Goal: Task Accomplishment & Management: Use online tool/utility

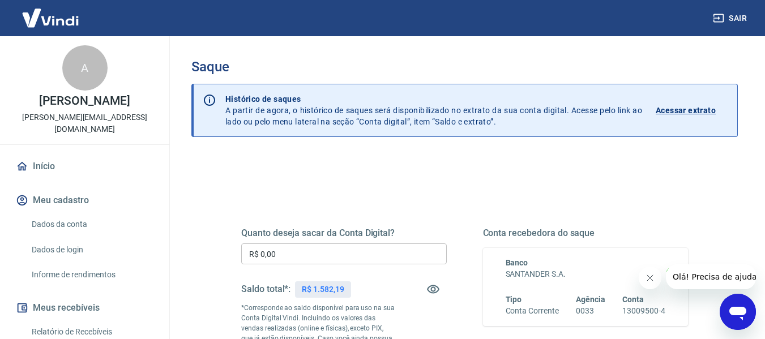
click at [286, 253] on input "R$ 0,00" at bounding box center [344, 254] width 206 height 21
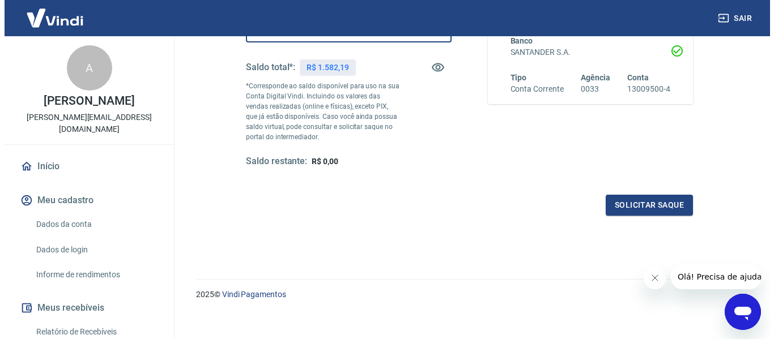
scroll to position [227, 0]
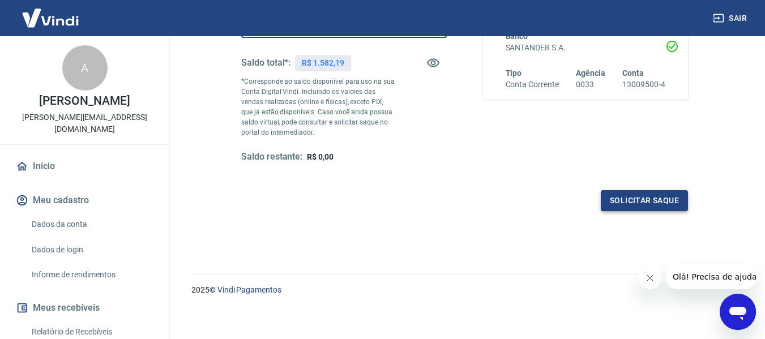
type input "R$ 1.582,19"
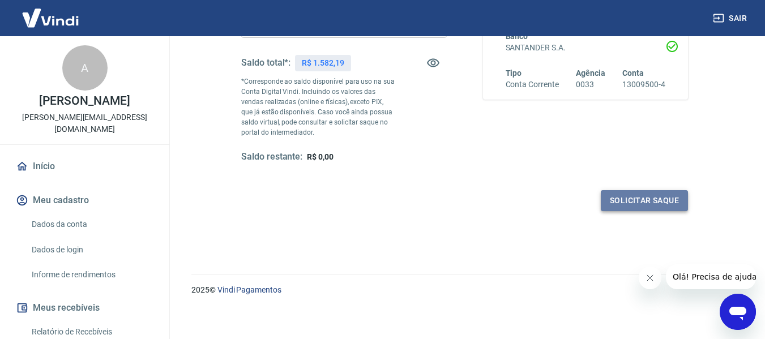
click at [654, 198] on button "Solicitar saque" at bounding box center [644, 200] width 87 height 21
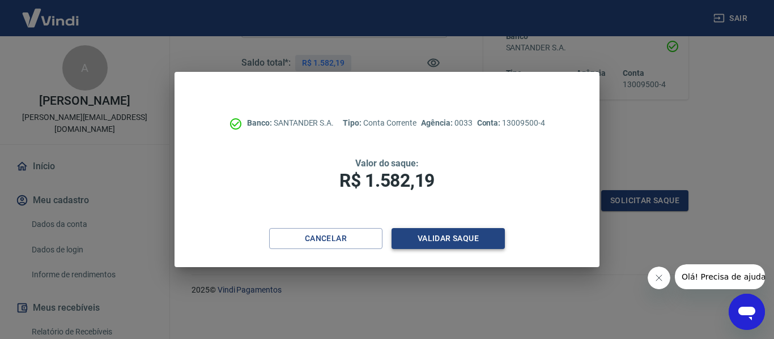
click at [475, 245] on button "Validar saque" at bounding box center [447, 238] width 113 height 21
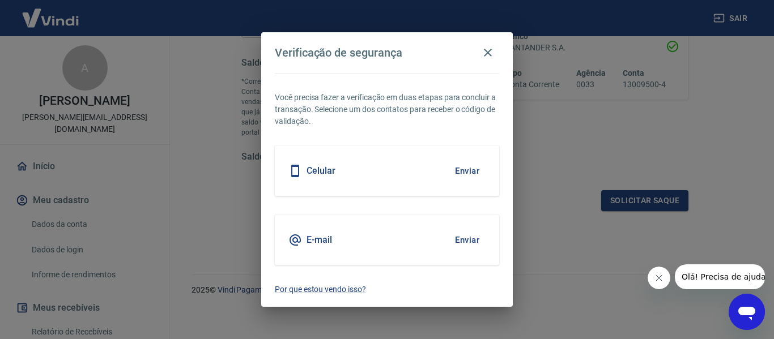
click at [433, 176] on div "Celular Enviar" at bounding box center [387, 171] width 224 height 51
click at [467, 168] on button "Enviar" at bounding box center [467, 171] width 37 height 24
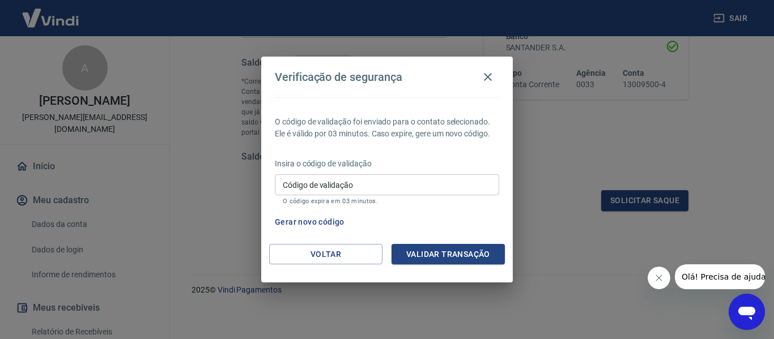
click at [437, 191] on input "Código de validação" at bounding box center [387, 184] width 224 height 21
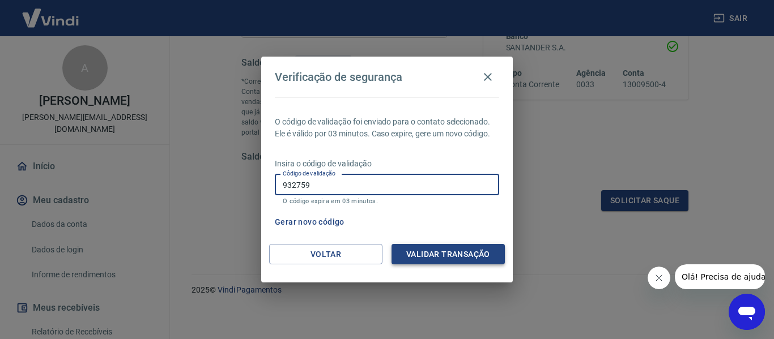
type input "932759"
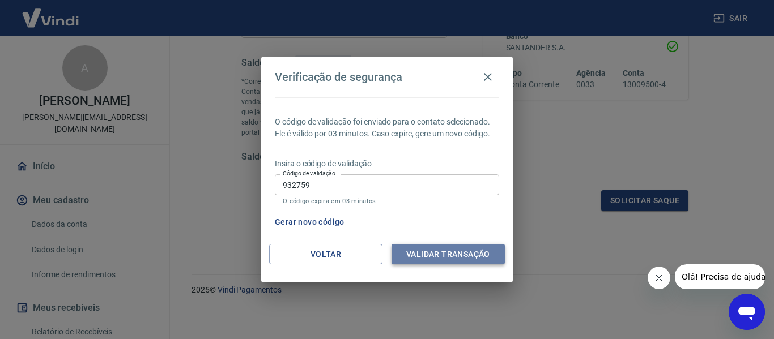
click at [413, 250] on button "Validar transação" at bounding box center [447, 254] width 113 height 21
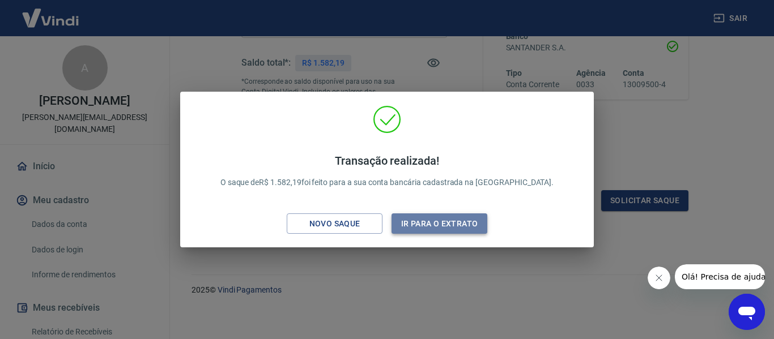
click at [414, 225] on button "Ir para o extrato" at bounding box center [439, 224] width 96 height 21
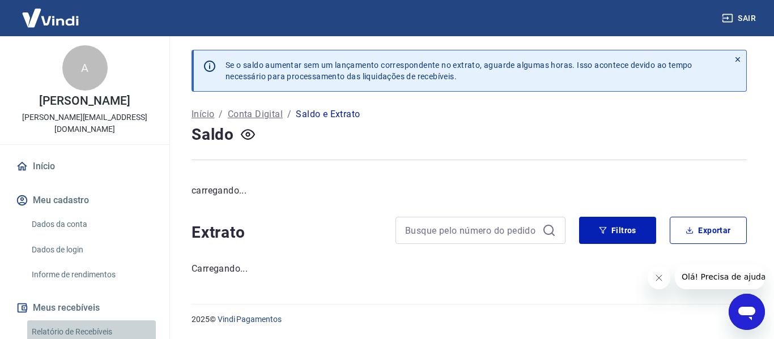
click at [109, 321] on link "Relatório de Recebíveis" at bounding box center [91, 332] width 129 height 23
